Goal: Information Seeking & Learning: Learn about a topic

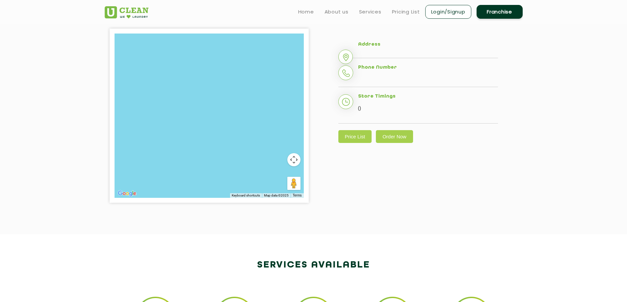
scroll to position [141, 0]
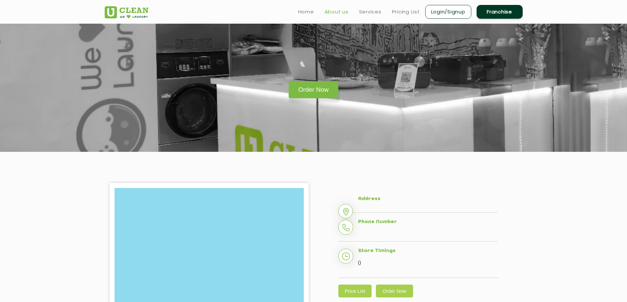
click at [334, 13] on link "About us" at bounding box center [337, 12] width 24 height 8
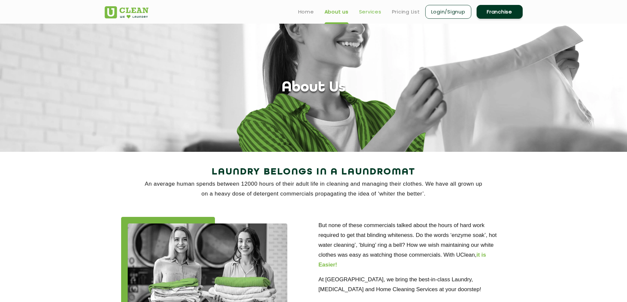
click at [377, 11] on link "Services" at bounding box center [370, 12] width 22 height 8
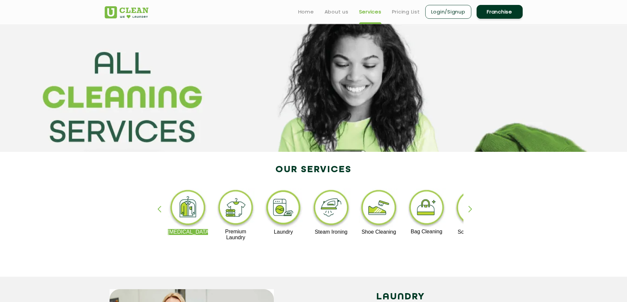
click at [372, 11] on link "Services" at bounding box center [370, 12] width 22 height 8
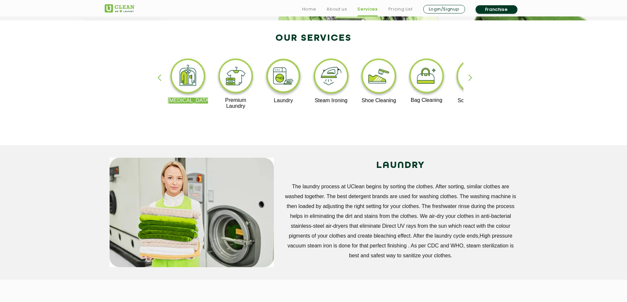
click at [470, 77] on div "button" at bounding box center [473, 83] width 10 height 18
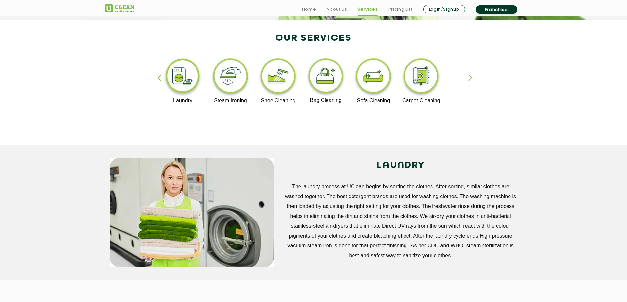
click at [158, 78] on div "button" at bounding box center [162, 83] width 10 height 18
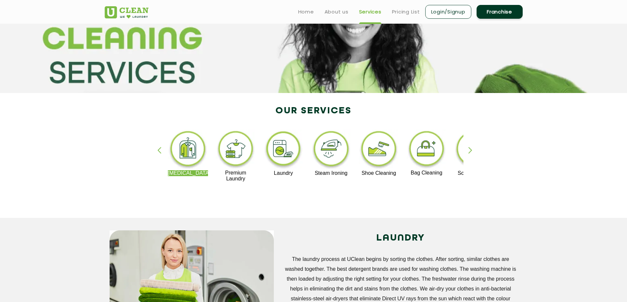
scroll to position [0, 0]
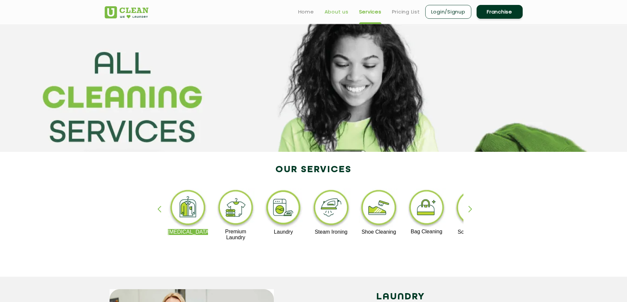
click at [335, 13] on link "About us" at bounding box center [337, 12] width 24 height 8
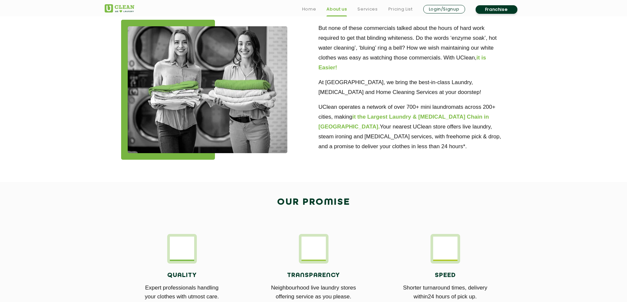
scroll to position [395, 0]
